Goal: Information Seeking & Learning: Learn about a topic

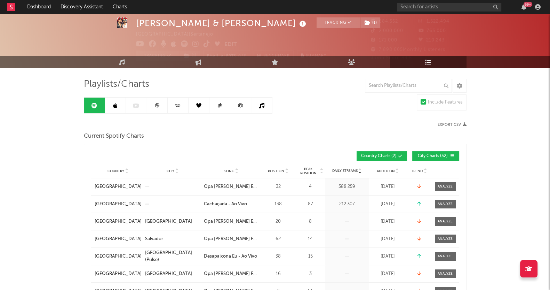
scroll to position [17, 0]
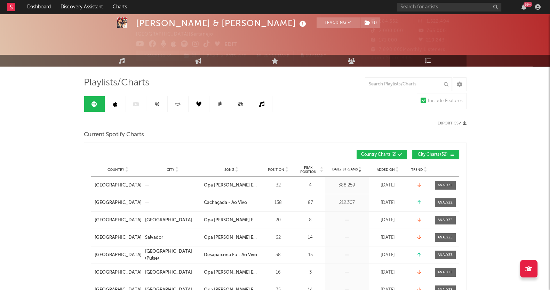
click at [113, 103] on icon at bounding box center [115, 104] width 4 height 6
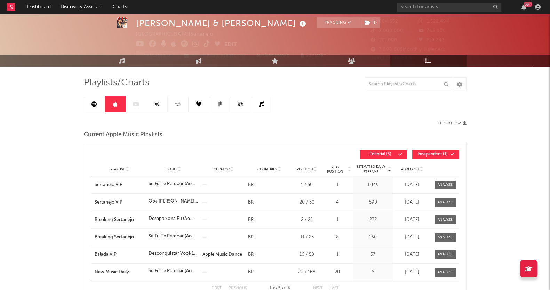
click at [197, 103] on icon at bounding box center [198, 103] width 5 height 5
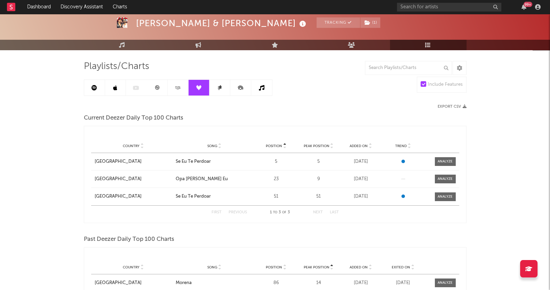
scroll to position [41, 0]
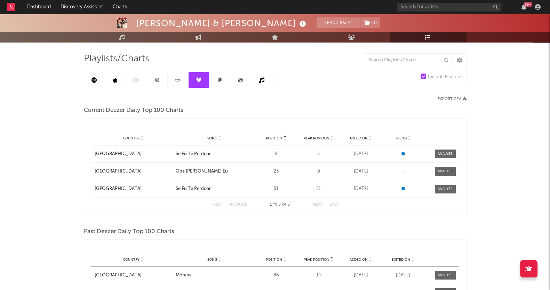
click at [13, 155] on div "[PERSON_NAME] & [PERSON_NAME] Tracking ( 1 ) [GEOGRAPHIC_DATA] | Sertanejo Edit…" at bounding box center [275, 236] width 550 height 527
click at [218, 82] on link at bounding box center [220, 80] width 21 height 16
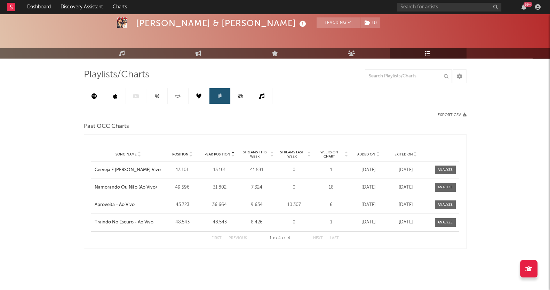
click at [239, 95] on icon at bounding box center [241, 96] width 16 height 16
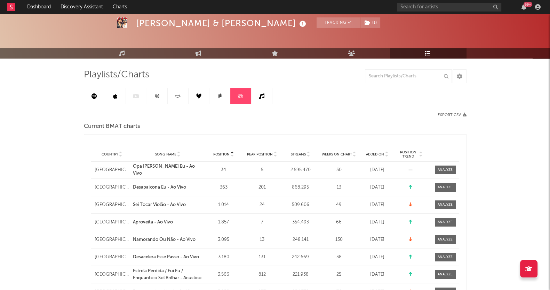
click at [259, 96] on icon at bounding box center [262, 96] width 6 height 6
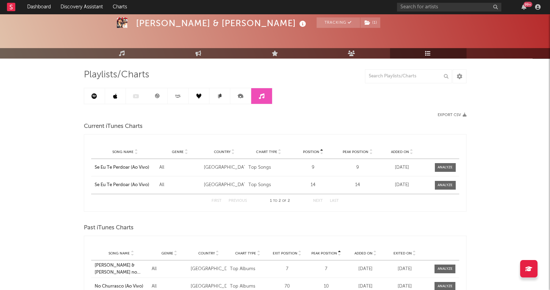
click at [113, 91] on link at bounding box center [115, 96] width 21 height 16
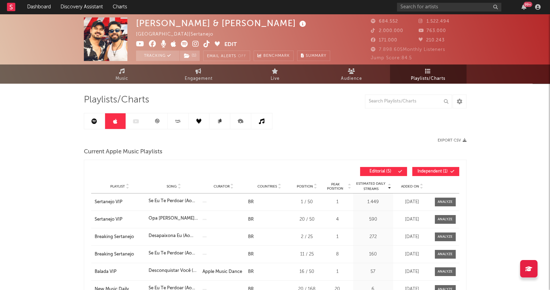
click at [154, 124] on link at bounding box center [157, 121] width 21 height 16
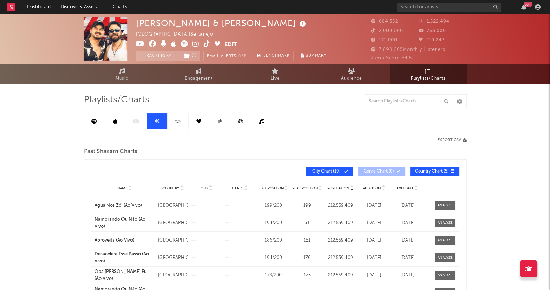
click at [154, 124] on link at bounding box center [157, 121] width 21 height 16
click at [93, 116] on link at bounding box center [94, 121] width 21 height 16
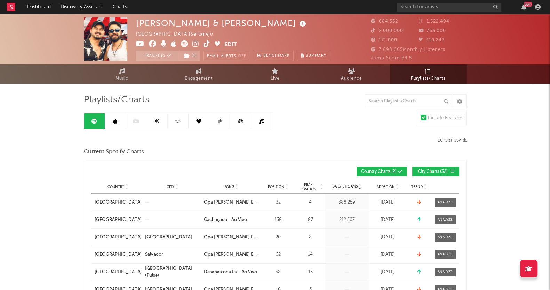
click at [93, 116] on link at bounding box center [94, 121] width 21 height 16
click at [227, 45] on button "Edit" at bounding box center [231, 44] width 13 height 9
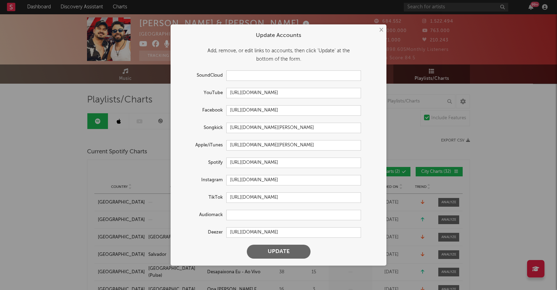
click at [242, 86] on form "Update Accounts Add, remove, or edit links to accounts, then click 'Update' at …" at bounding box center [278, 145] width 209 height 234
click at [380, 32] on button "×" at bounding box center [381, 30] width 8 height 8
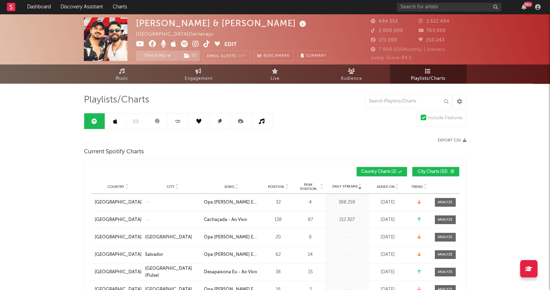
click at [109, 126] on link at bounding box center [115, 121] width 21 height 16
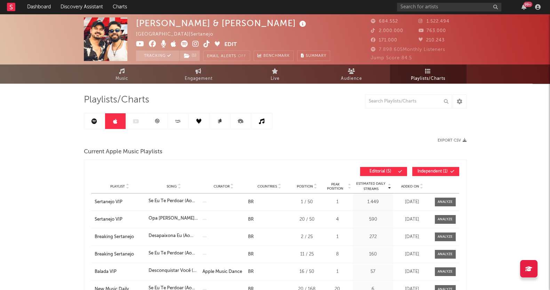
click at [152, 121] on link at bounding box center [157, 121] width 21 height 16
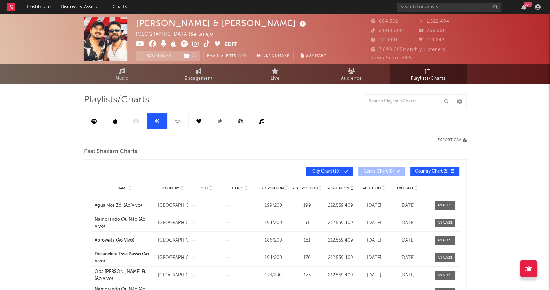
click at [179, 121] on icon at bounding box center [178, 120] width 8 height 5
